Goal: Browse casually

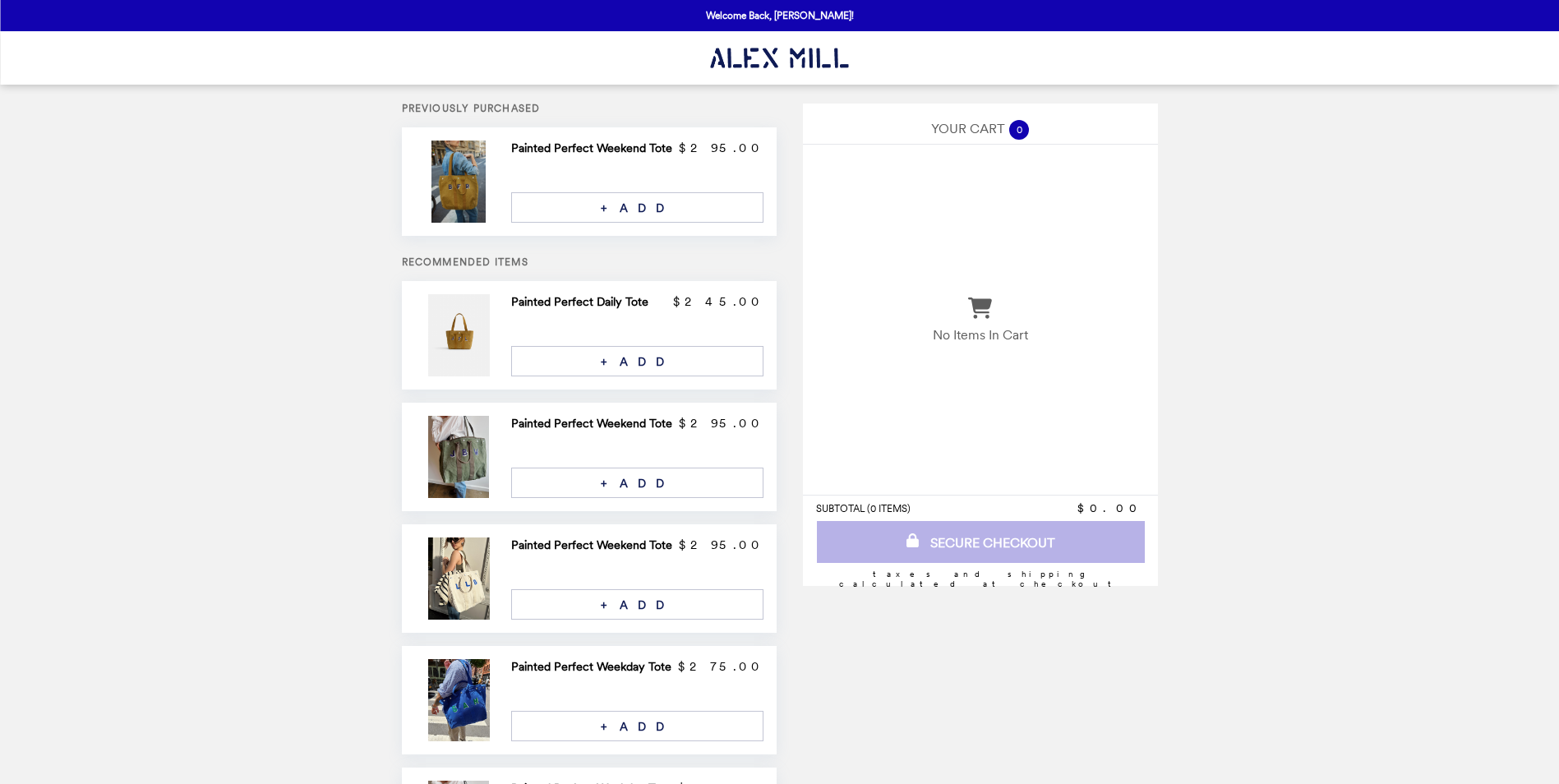
click at [469, 206] on img at bounding box center [461, 181] width 59 height 82
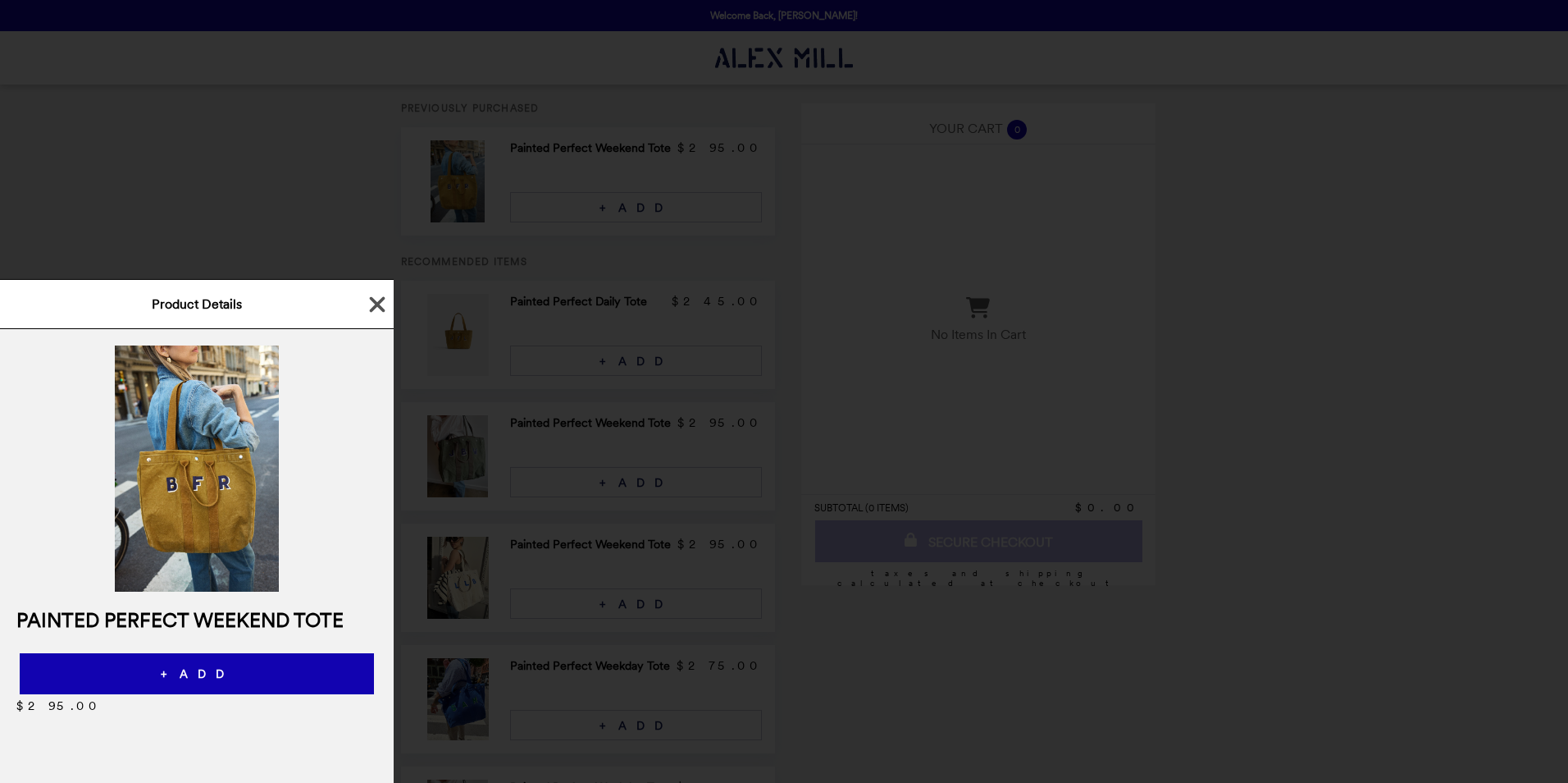
click at [376, 304] on icon "button" at bounding box center [377, 303] width 16 height 16
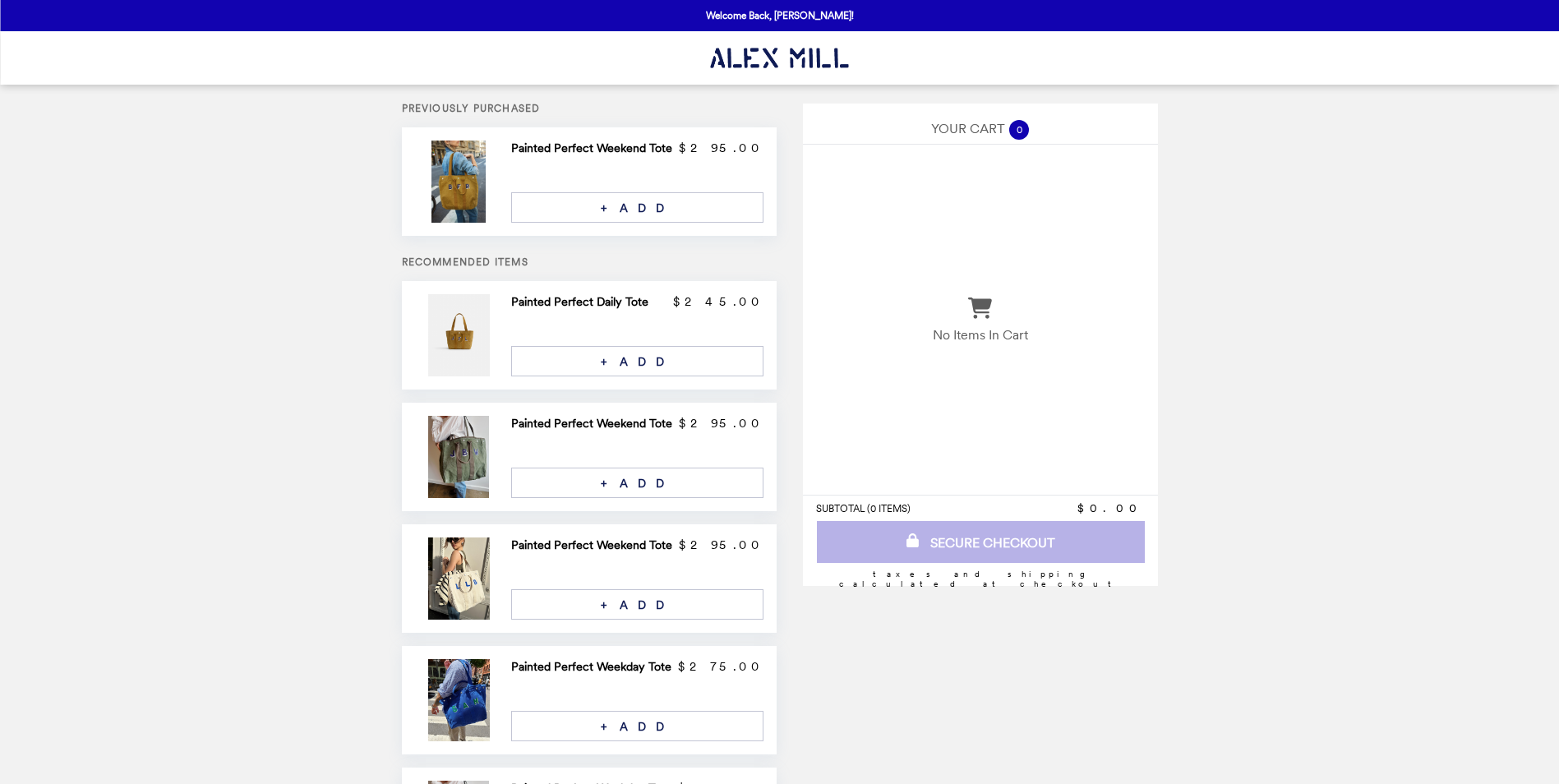
click at [559, 304] on h2 "Painted Perfect Daily Tote" at bounding box center [583, 301] width 144 height 15
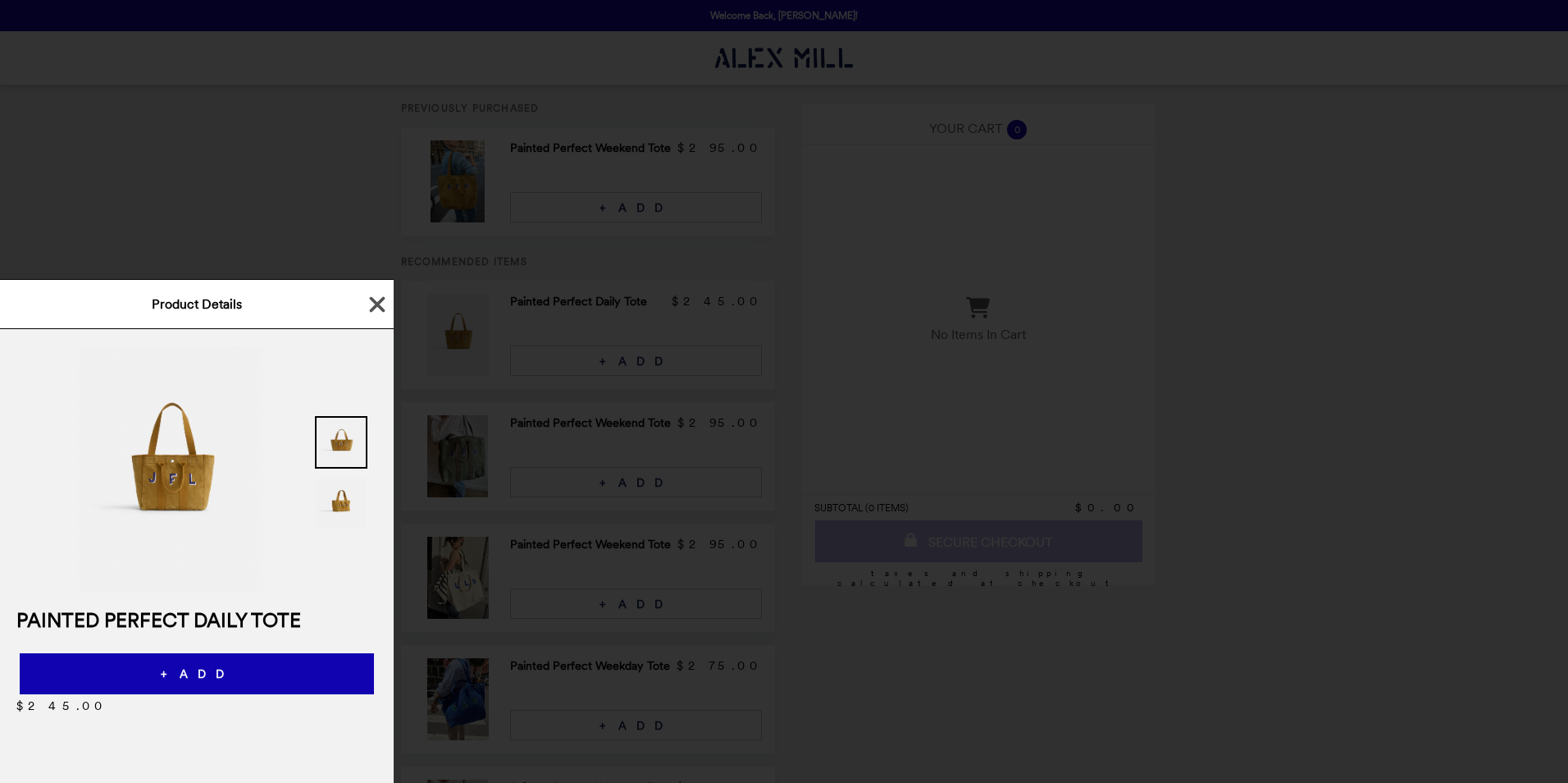
click at [375, 298] on icon "button" at bounding box center [377, 304] width 25 height 25
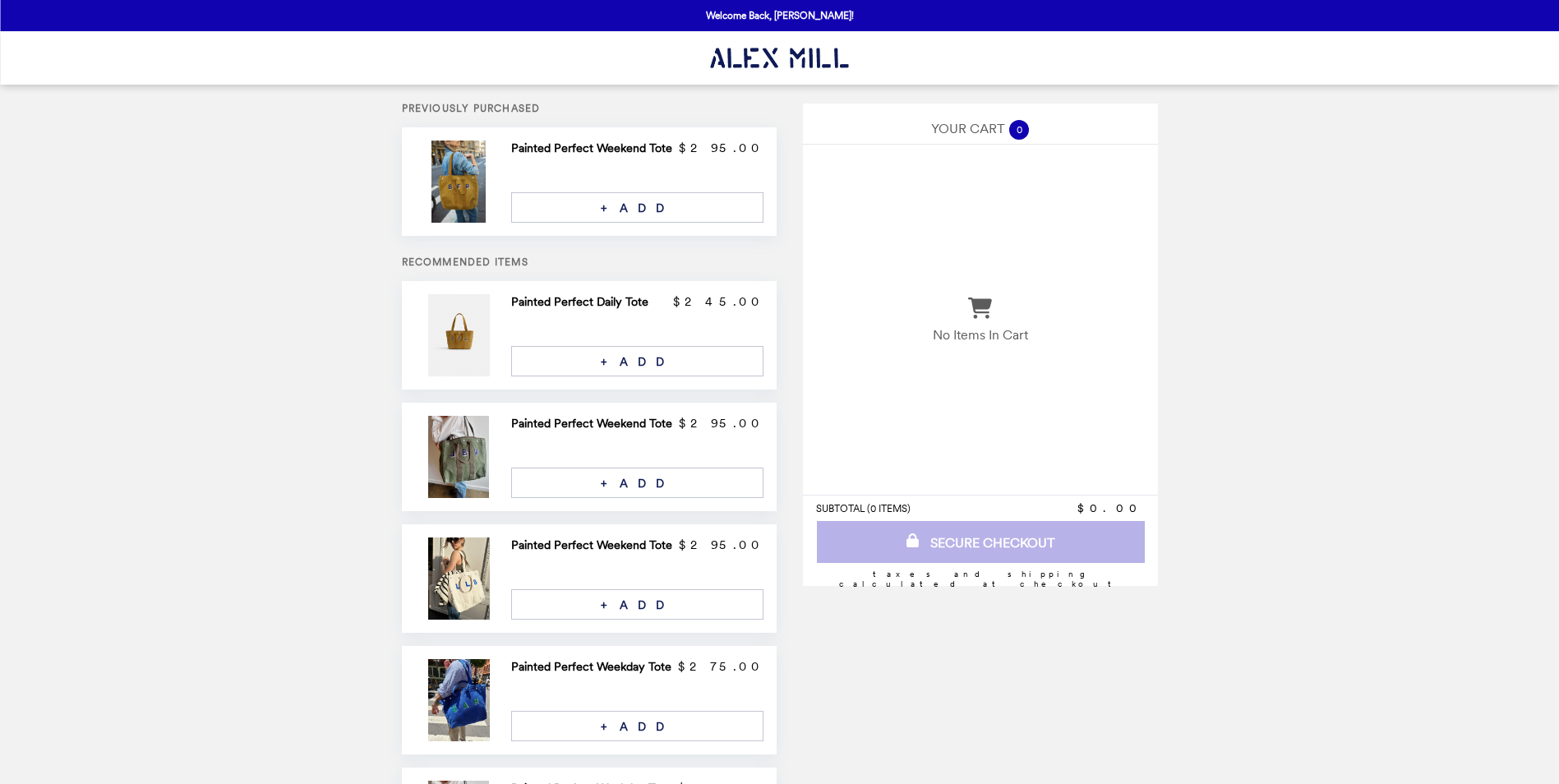
click at [579, 423] on h2 "Painted Perfect Weekend Tote" at bounding box center [595, 423] width 167 height 15
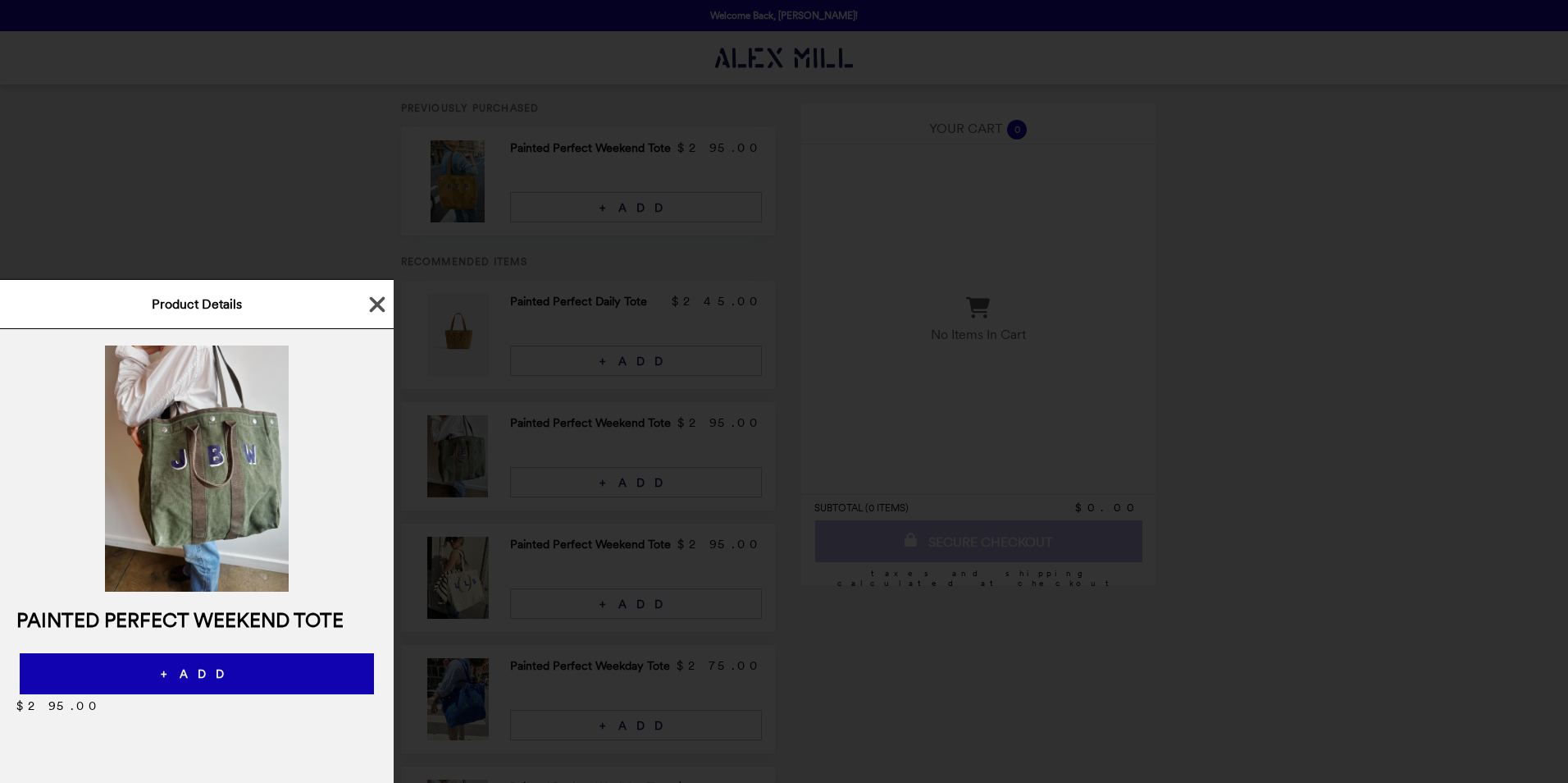
click at [370, 309] on icon "button" at bounding box center [377, 303] width 16 height 16
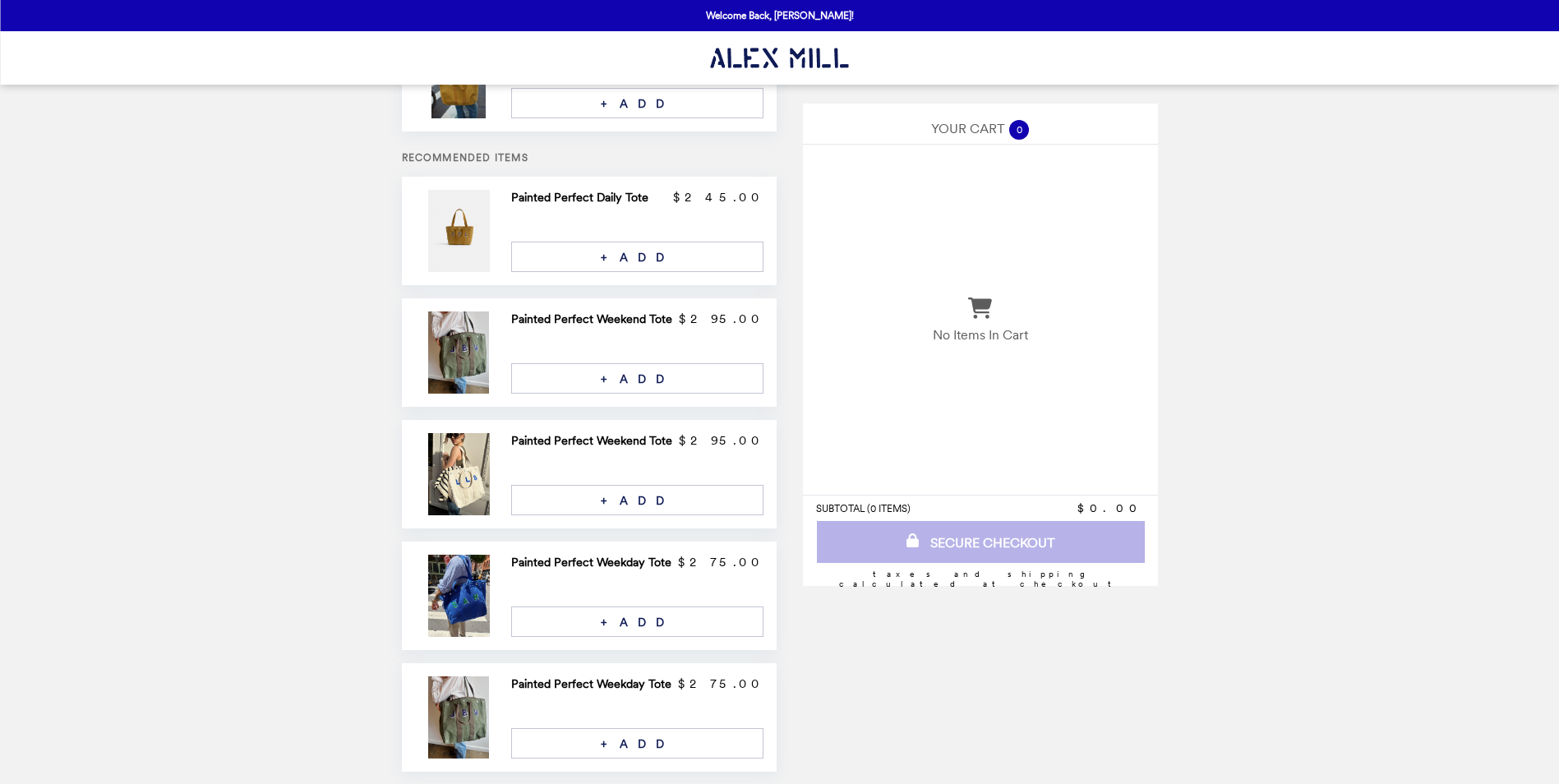
scroll to position [105, 0]
